Goal: Transaction & Acquisition: Subscribe to service/newsletter

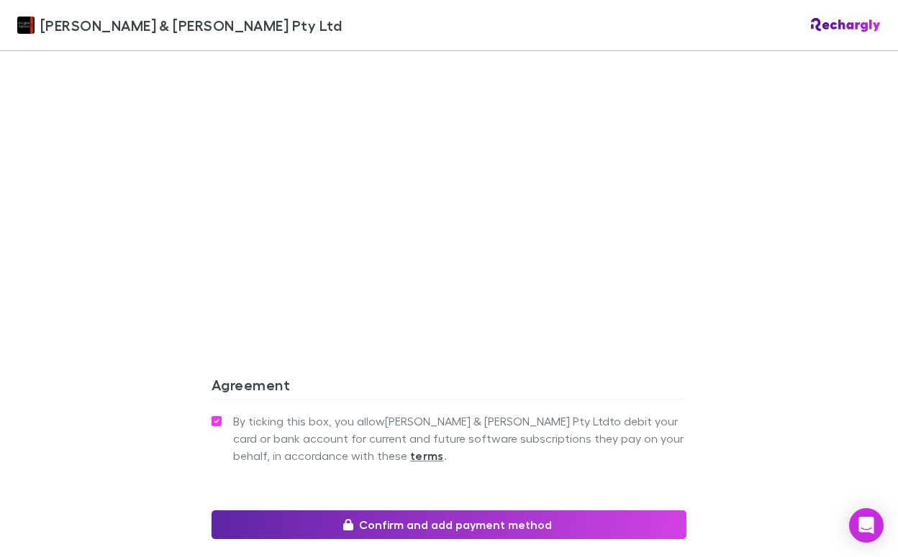
scroll to position [1220, 0]
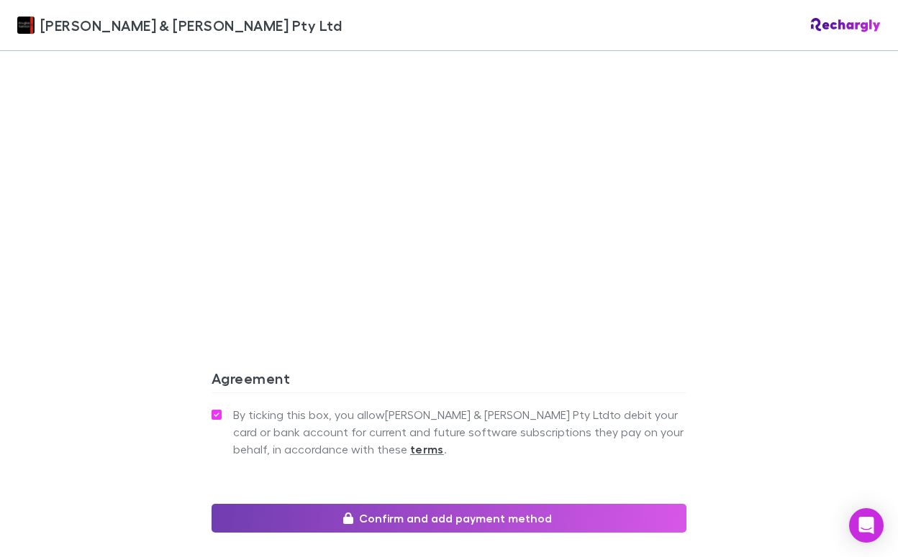
click at [429, 504] on button "Confirm and add payment method" at bounding box center [448, 518] width 475 height 29
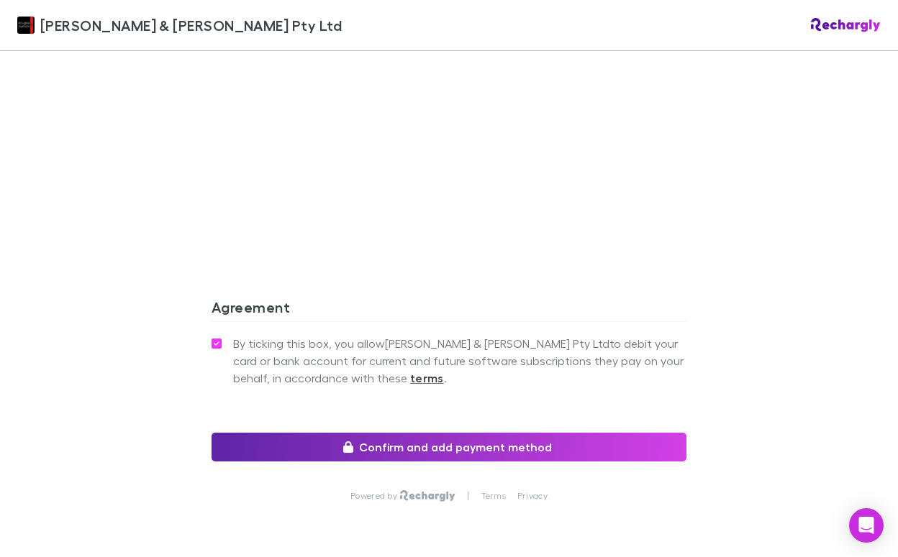
scroll to position [1302, 0]
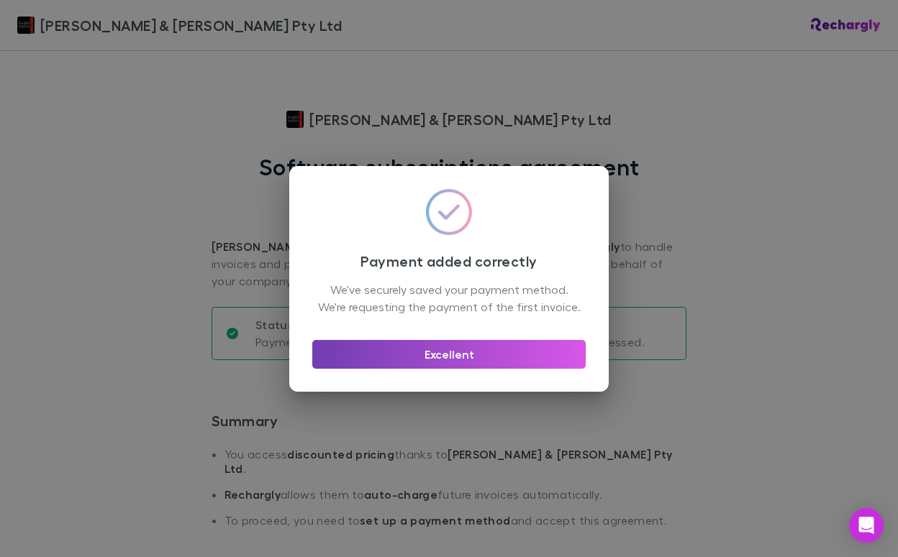
click at [444, 367] on button "Excellent" at bounding box center [448, 354] width 273 height 29
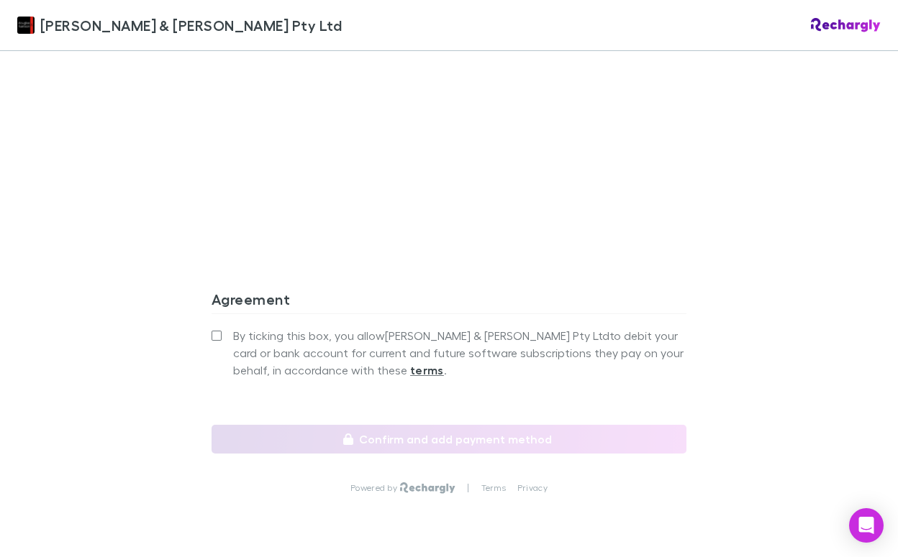
scroll to position [1302, 0]
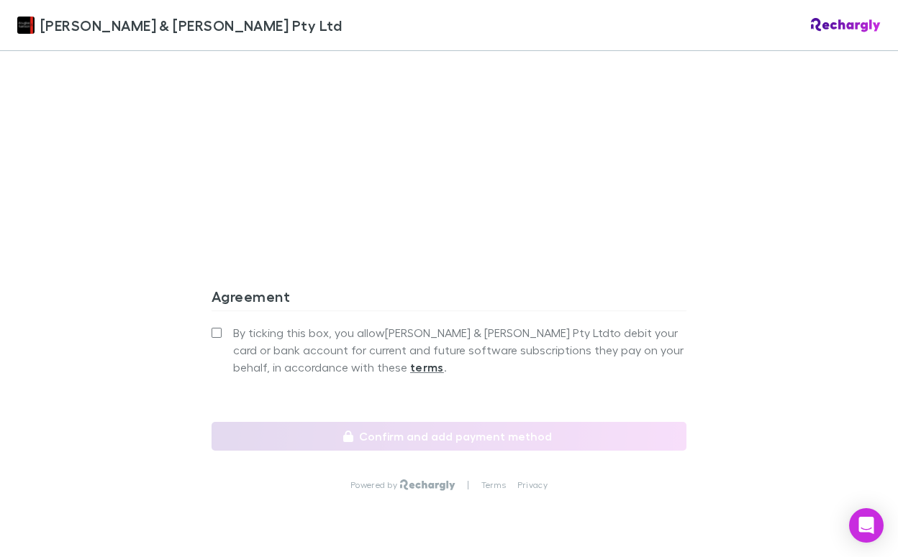
click at [218, 324] on label "By ticking this box, you allow Douglas & Harrison Pty Ltd to debit your card or…" at bounding box center [448, 350] width 475 height 52
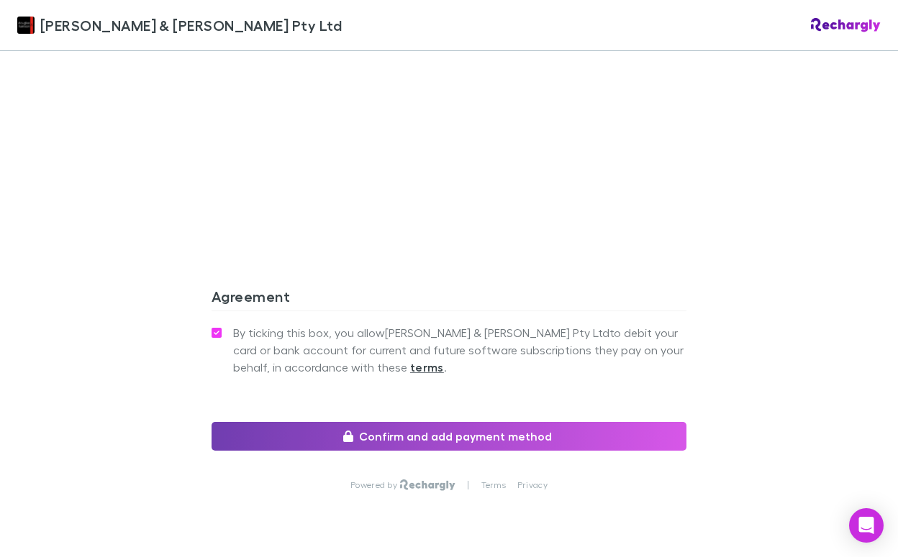
click at [394, 422] on button "Confirm and add payment method" at bounding box center [448, 436] width 475 height 29
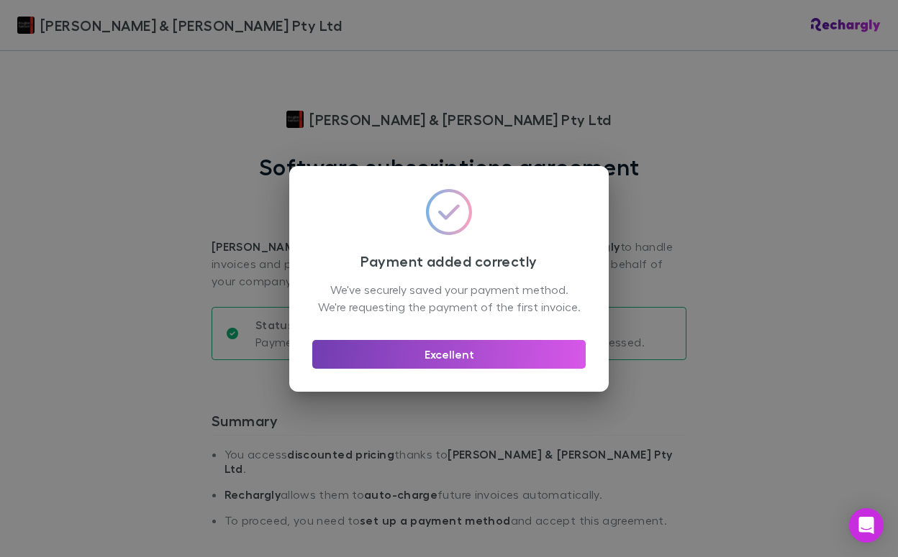
drag, startPoint x: 447, startPoint y: 354, endPoint x: 452, endPoint y: 363, distance: 10.6
click at [447, 354] on button "Excellent" at bounding box center [448, 354] width 273 height 29
